Goal: Information Seeking & Learning: Check status

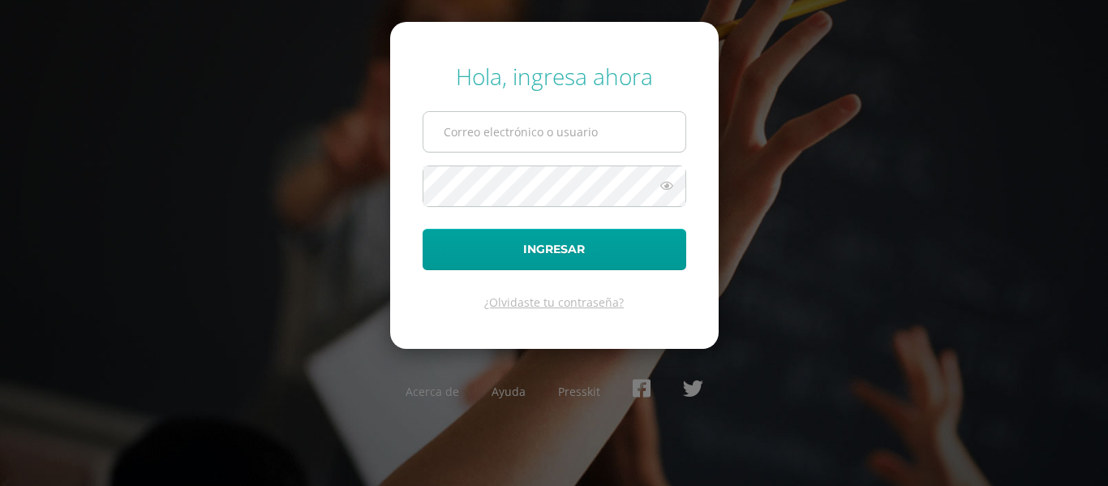
click at [557, 142] on input "text" at bounding box center [555, 132] width 262 height 40
type input "[EMAIL_ADDRESS][DOMAIN_NAME]"
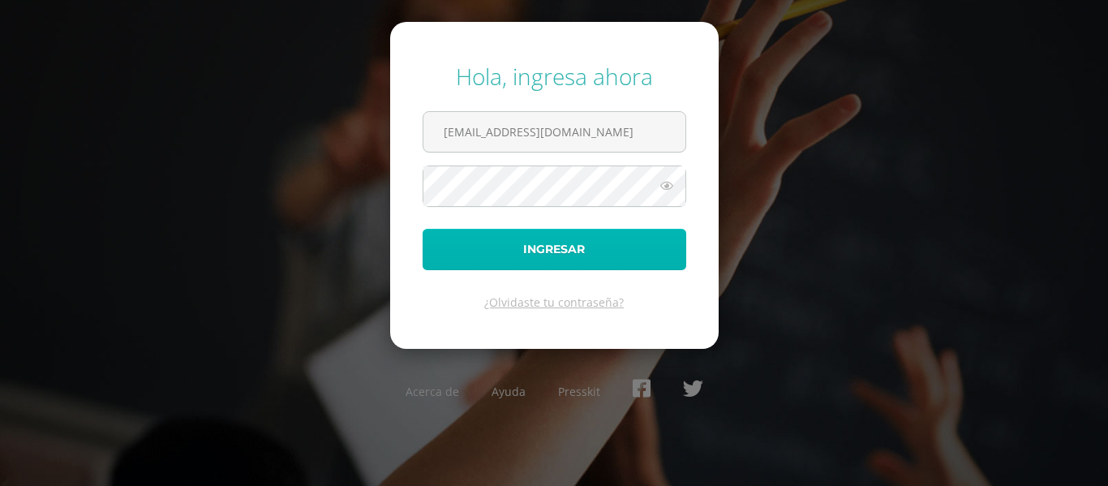
click at [522, 243] on button "Ingresar" at bounding box center [555, 249] width 264 height 41
click at [568, 254] on button "Ingresar" at bounding box center [555, 249] width 264 height 41
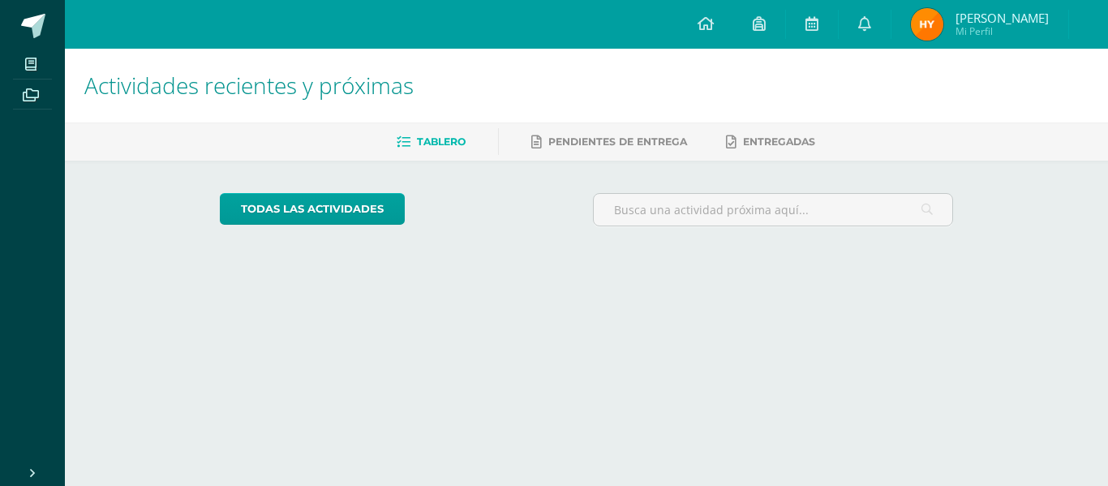
click at [1023, 18] on span "[PERSON_NAME]" at bounding box center [1002, 18] width 93 height 16
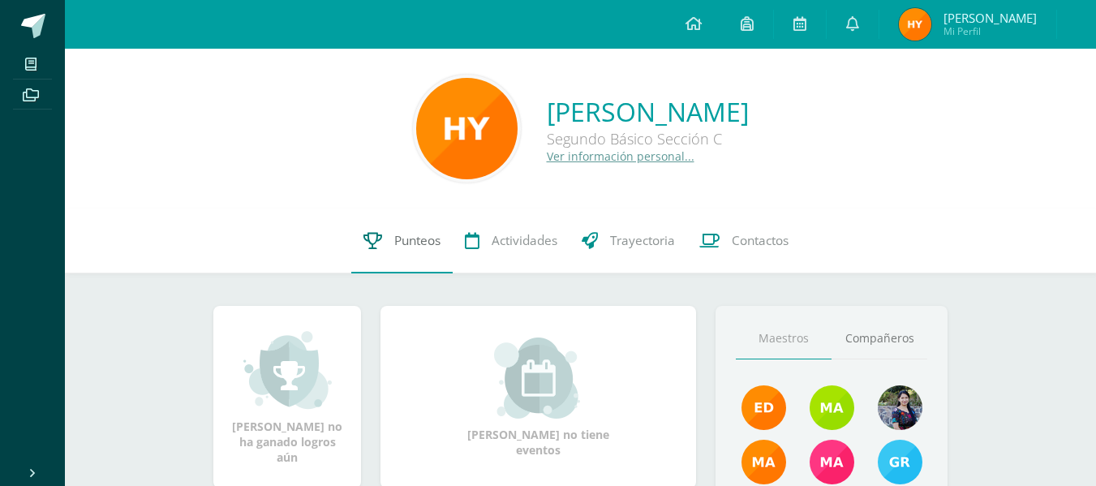
click at [416, 243] on span "Punteos" at bounding box center [417, 240] width 46 height 17
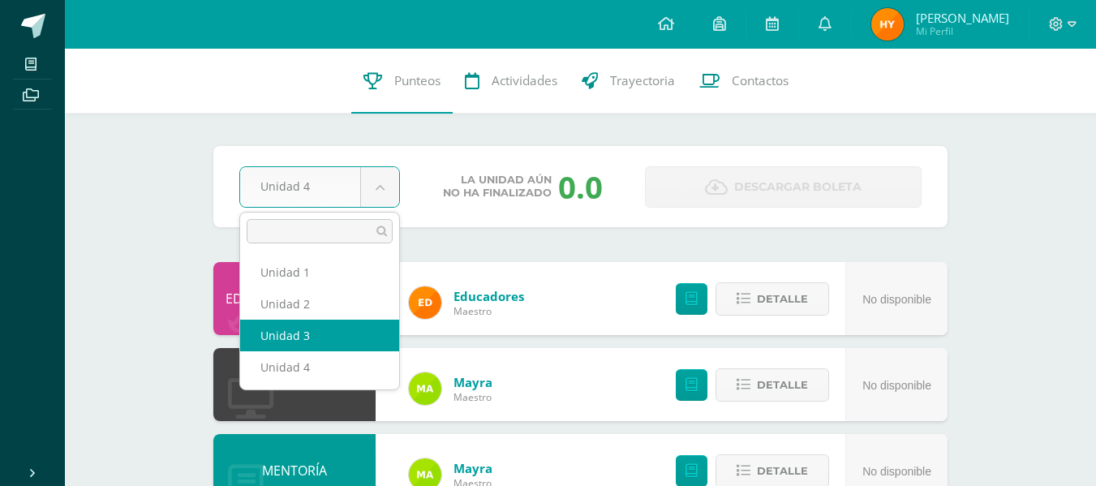
select select "Unidad 3"
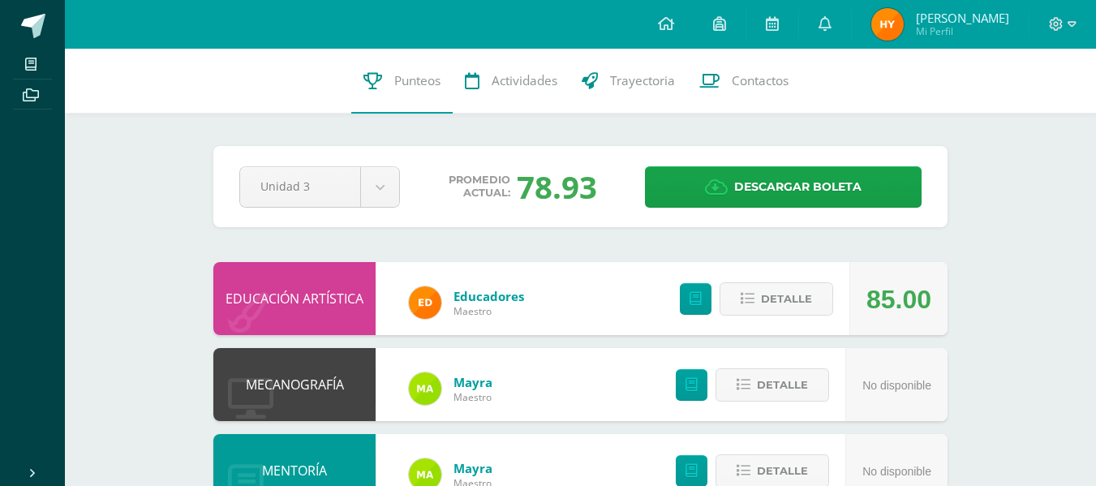
click at [1077, 15] on div at bounding box center [1063, 24] width 67 height 49
click at [1063, 31] on span at bounding box center [1063, 24] width 28 height 18
click at [1008, 114] on span "Cerrar sesión" at bounding box center [1020, 109] width 73 height 15
